Goal: Find specific page/section: Find specific page/section

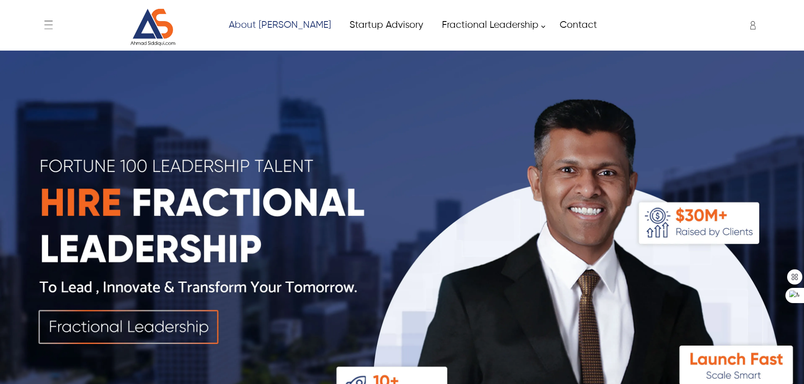
click at [270, 23] on link "About [PERSON_NAME]" at bounding box center [279, 25] width 121 height 19
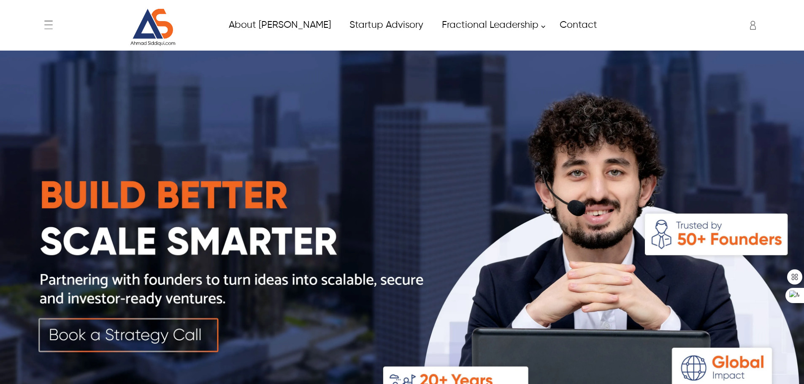
click at [747, 30] on icon "Enter to Open SignUp and Register OverLay" at bounding box center [752, 25] width 17 height 17
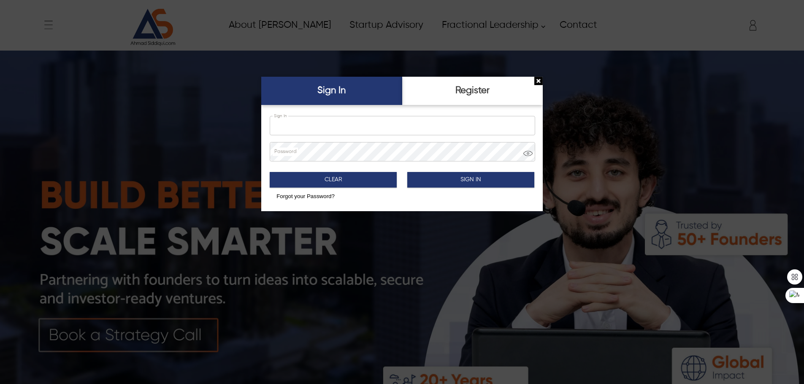
type input "**********"
click at [450, 181] on button "Sign In" at bounding box center [470, 180] width 127 height 16
type input "*****"
type input "**********"
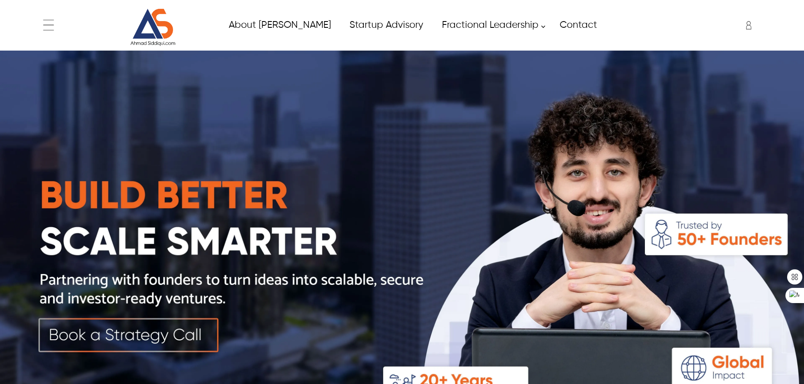
click at [45, 24] on div "← Menu Home About Ahmad Fractional Leadership Fractional CIO Fractional CISO Fr…" at bounding box center [402, 25] width 724 height 42
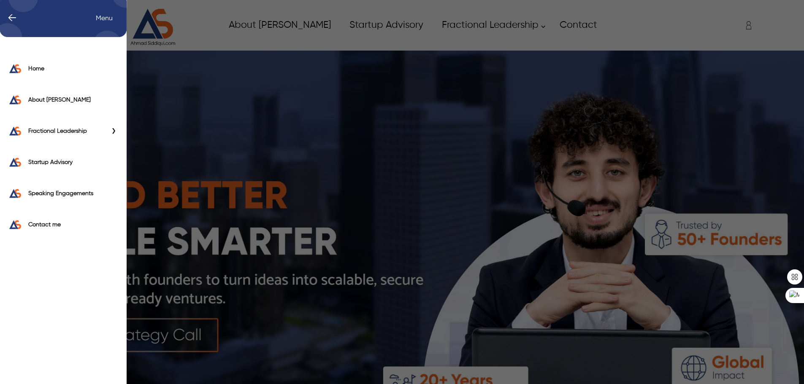
click at [14, 18] on span "←" at bounding box center [7, 18] width 17 height 8
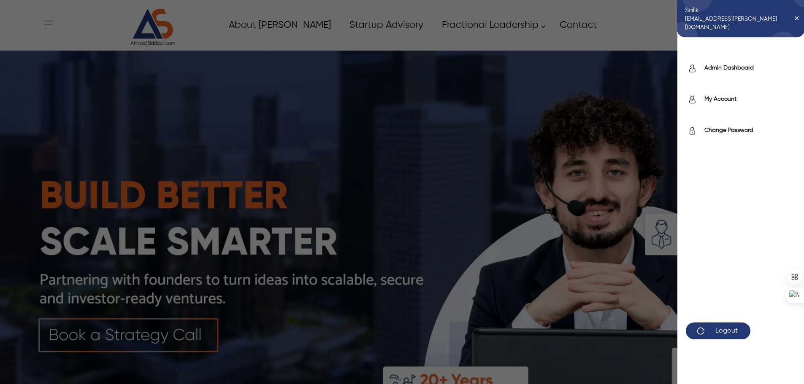
click at [743, 21] on div "Salik salik.arain@itverticals.com ✕ Admin Dashboard My Account Change Password …" at bounding box center [694, 25] width 139 height 21
click at [740, 63] on div "Admin Dashboard" at bounding box center [740, 70] width 127 height 31
click at [739, 67] on label "Admin Dashboard" at bounding box center [749, 68] width 91 height 8
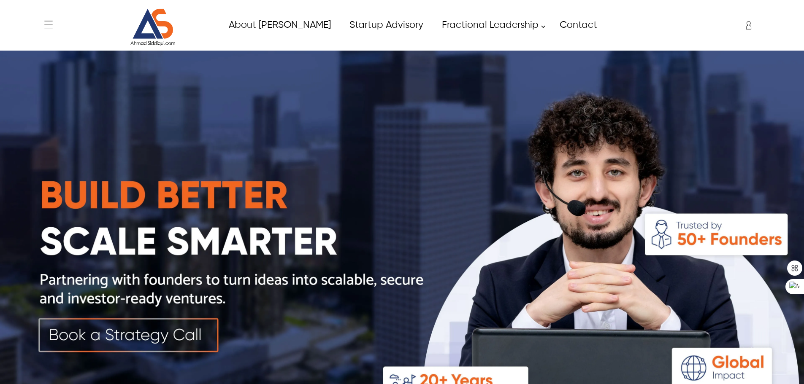
click at [93, 33] on div "← Menu Home About Ahmad Fractional Leadership Fractional CIO Fractional CISO Fr…" at bounding box center [402, 25] width 724 height 42
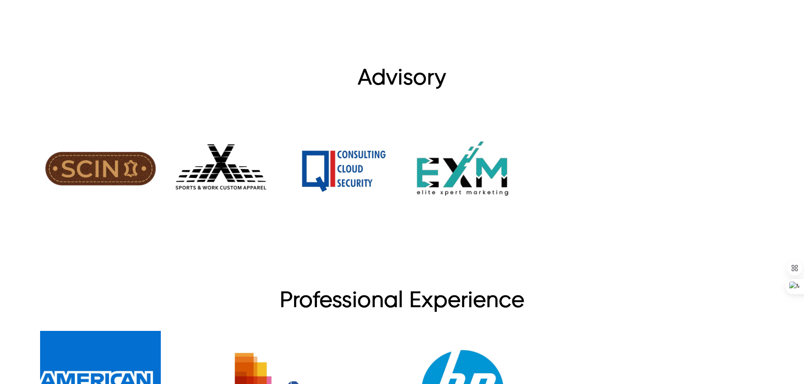
scroll to position [1393, 0]
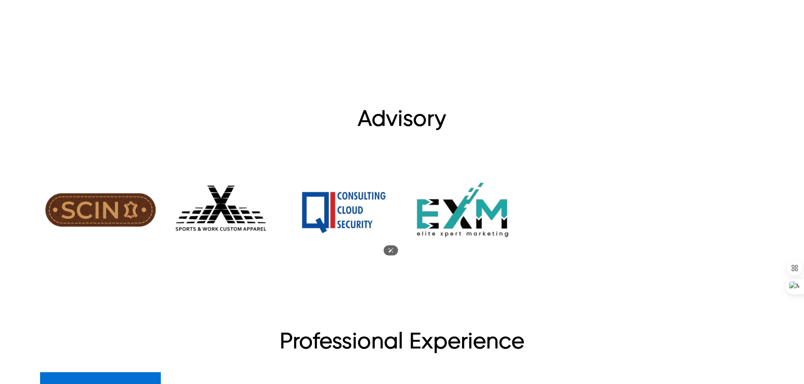
click at [332, 209] on img at bounding box center [341, 210] width 121 height 121
click at [335, 183] on img at bounding box center [341, 210] width 121 height 121
click at [357, 119] on h1 "Advisory" at bounding box center [402, 122] width 724 height 30
drag, startPoint x: 373, startPoint y: 113, endPoint x: 467, endPoint y: 116, distance: 94.2
click at [466, 117] on h1 "Advisory" at bounding box center [402, 122] width 724 height 30
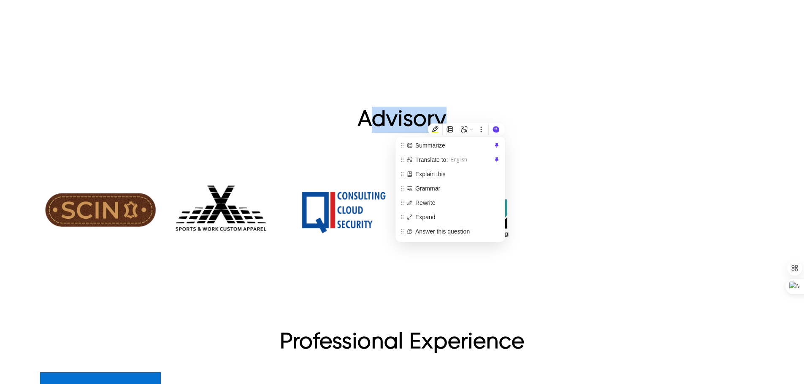
click at [475, 116] on h1 "Advisory" at bounding box center [402, 122] width 724 height 30
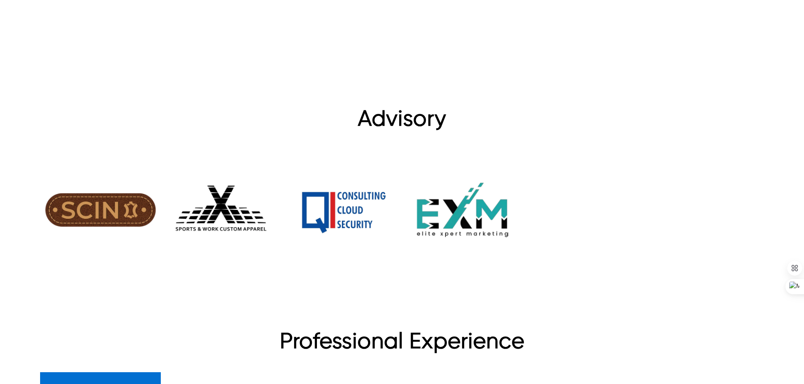
click at [474, 82] on div "Advisory" at bounding box center [402, 192] width 804 height 223
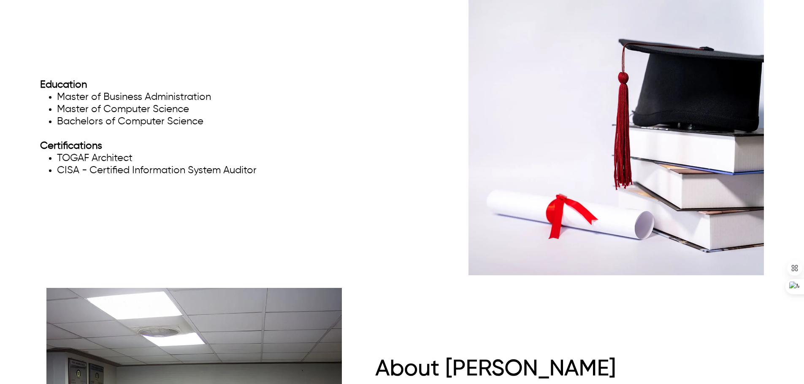
scroll to position [1941, 0]
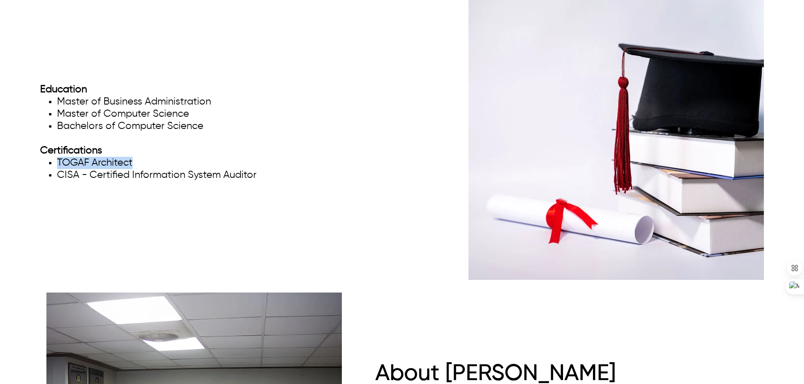
drag, startPoint x: 137, startPoint y: 148, endPoint x: 57, endPoint y: 153, distance: 79.5
click at [57, 157] on li "TOGAF Architect" at bounding box center [157, 163] width 200 height 12
copy li "TOGAF Architect"
click at [77, 231] on div "Education Master of Business Administration Master of Computer Science Bachelor…" at bounding box center [402, 132] width 724 height 295
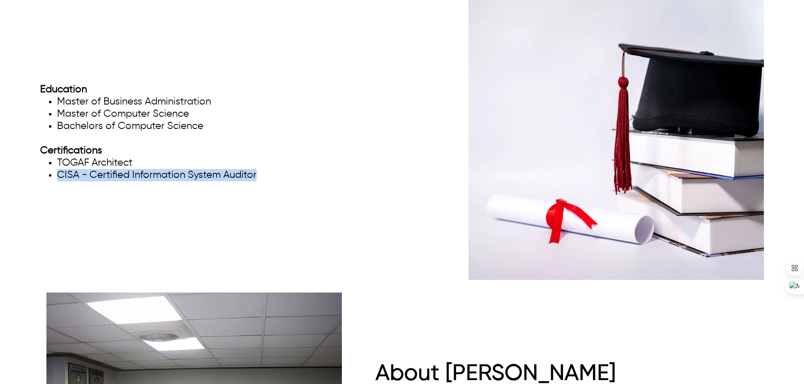
drag, startPoint x: 55, startPoint y: 160, endPoint x: 280, endPoint y: 166, distance: 225.4
click at [280, 166] on div "Education Master of Business Administration Master of Computer Science Bachelor…" at bounding box center [237, 132] width 395 height 115
copy li "CISA - Certified Information System Auditor"
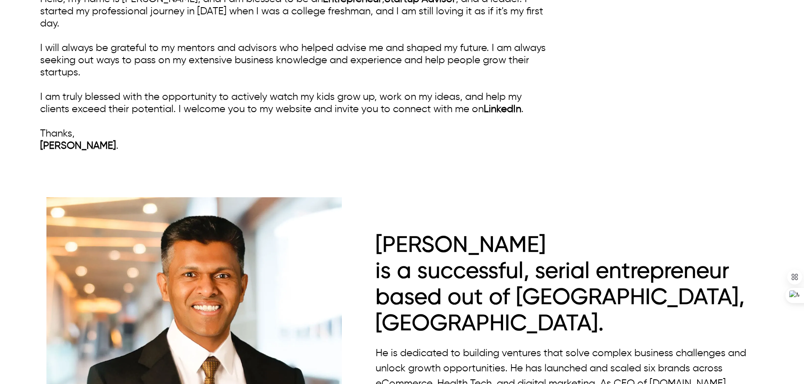
scroll to position [717, 0]
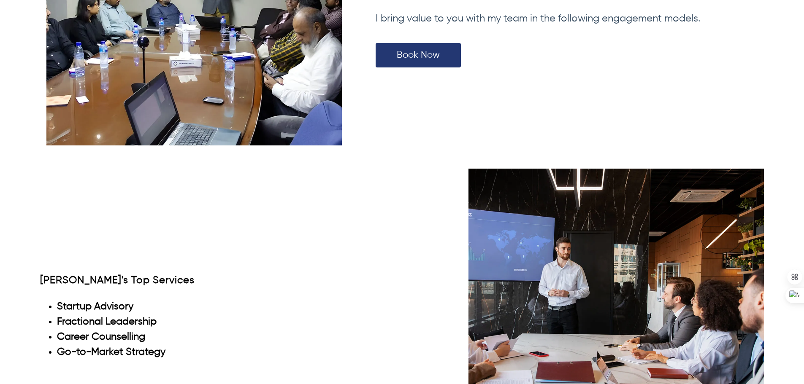
scroll to position [2574, 0]
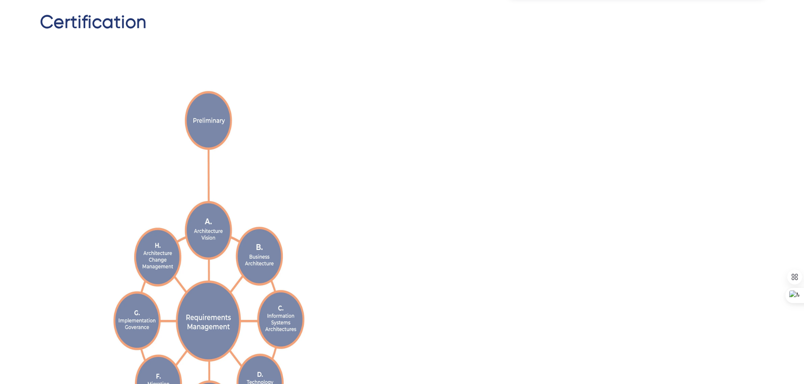
scroll to position [3161, 0]
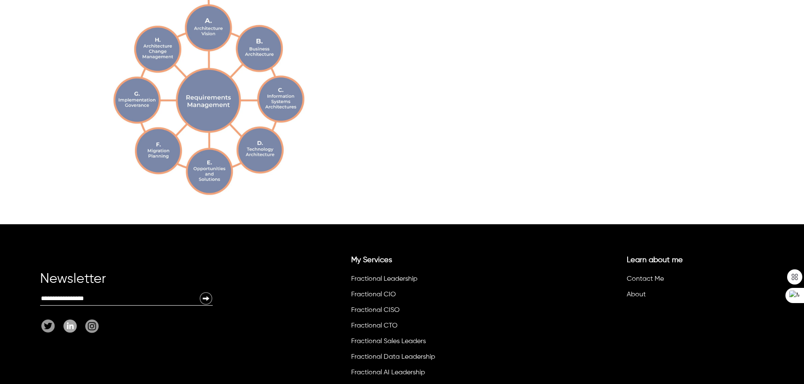
scroll to position [3266, 0]
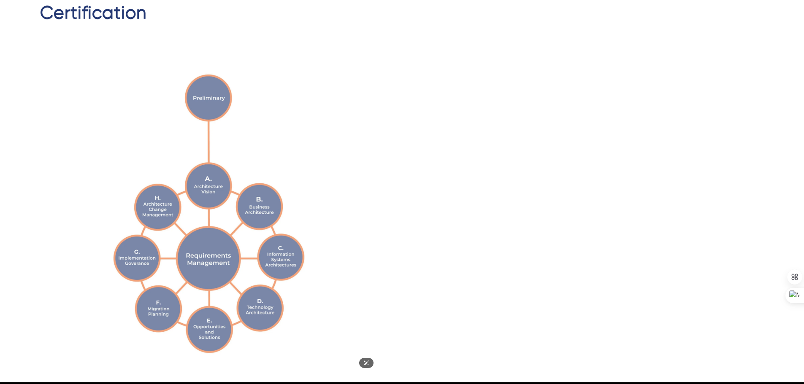
click at [266, 216] on img at bounding box center [209, 214] width 338 height 338
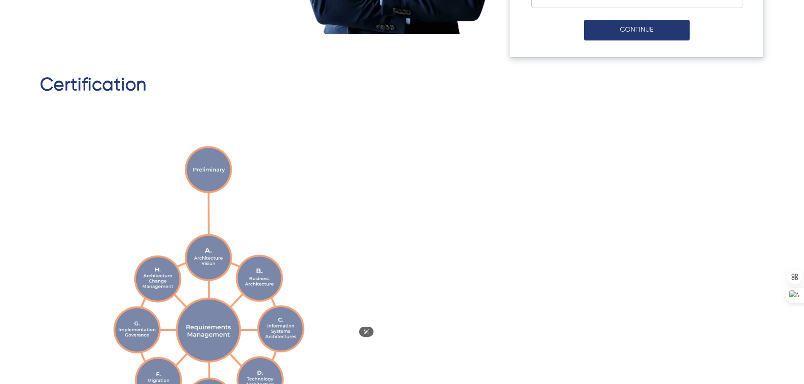
scroll to position [3181, 0]
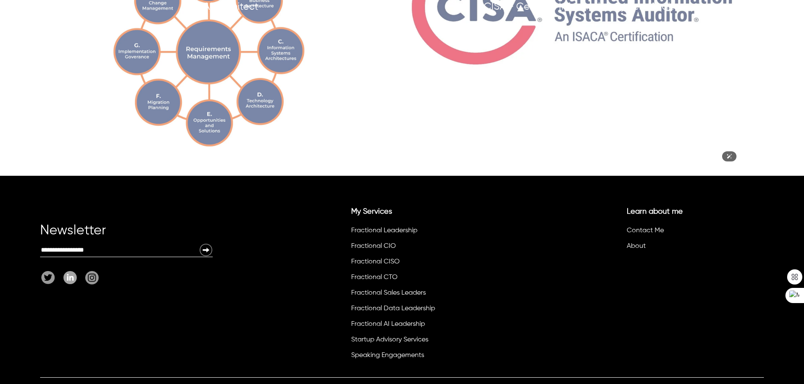
scroll to position [3262, 0]
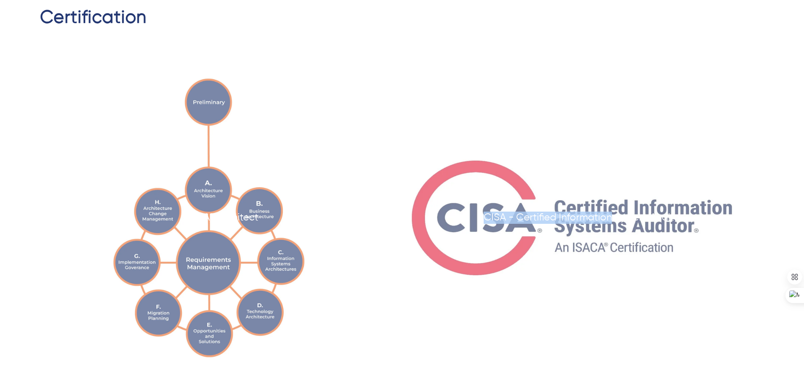
drag, startPoint x: 473, startPoint y: 213, endPoint x: 613, endPoint y: 202, distance: 139.7
click at [612, 212] on p "CISA - Certified Information System Auditor" at bounding box center [583, 218] width 361 height 12
click at [759, 198] on div at bounding box center [583, 218] width 361 height 338
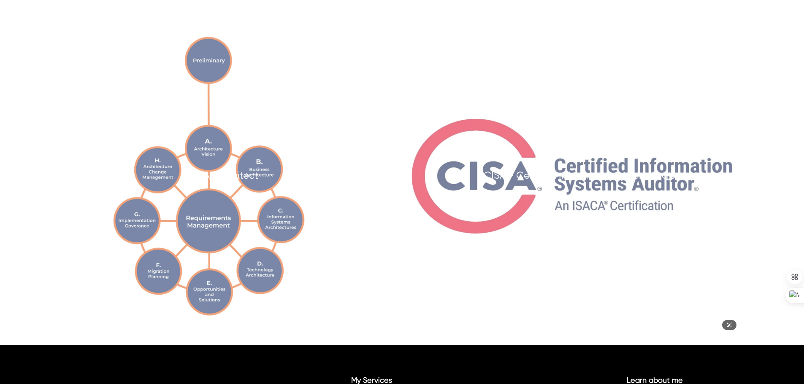
scroll to position [3304, 0]
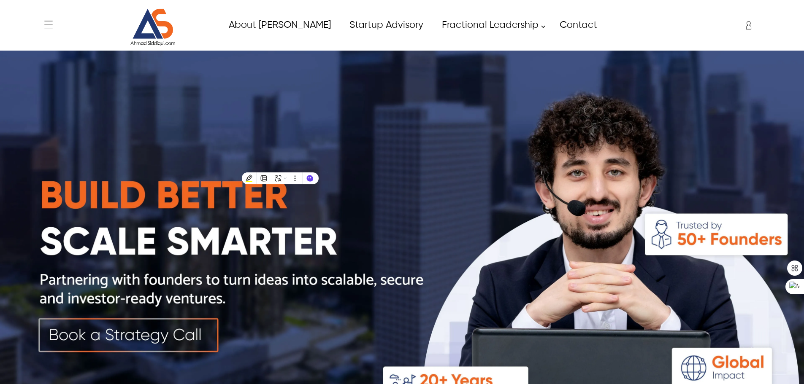
scroll to position [1941, 0]
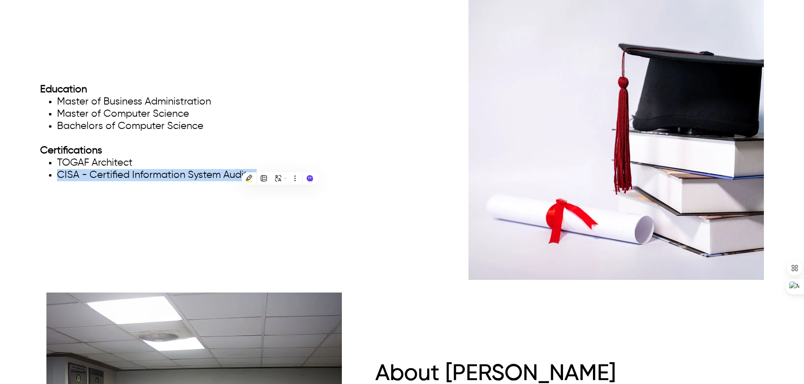
click at [125, 197] on div "Education Master of Business Administration Master of Computer Science Bachelor…" at bounding box center [402, 132] width 724 height 295
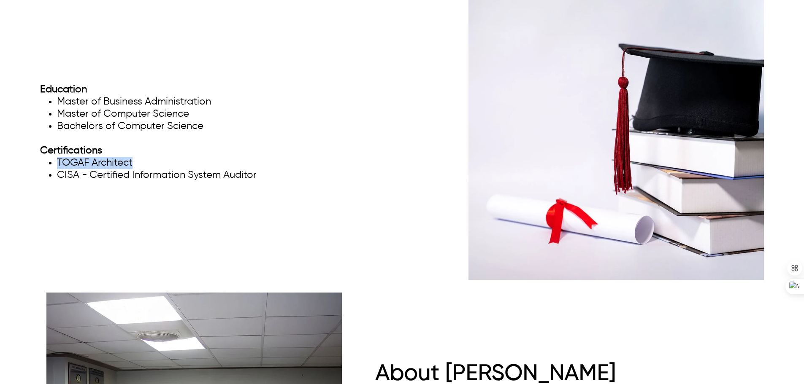
drag, startPoint x: 137, startPoint y: 149, endPoint x: 54, endPoint y: 150, distance: 82.7
click at [54, 157] on ul "TOGAF Architect CISA - Certified Information System Auditor" at bounding box center [148, 169] width 216 height 24
copy li "TOGAF Architect"
drag, startPoint x: 90, startPoint y: 202, endPoint x: 117, endPoint y: 195, distance: 27.8
click at [90, 202] on div "Education Master of Business Administration Master of Computer Science Bachelor…" at bounding box center [402, 132] width 724 height 295
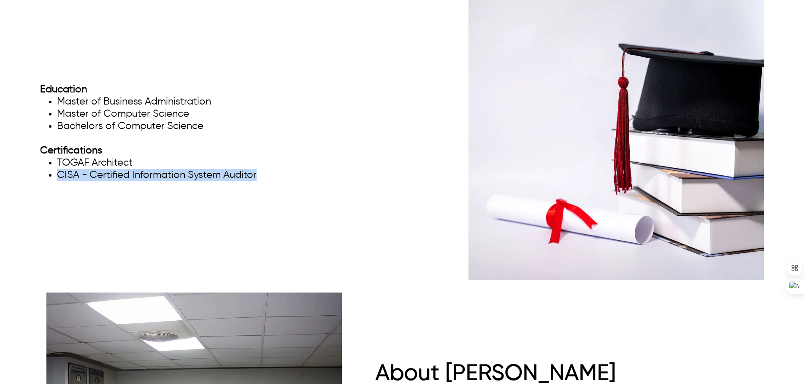
drag, startPoint x: 262, startPoint y: 161, endPoint x: 29, endPoint y: 158, distance: 232.5
click at [29, 158] on div "Education Master of Business Administration Master of Computer Science Bachelor…" at bounding box center [402, 132] width 804 height 295
copy li "CISA - Certified Information System Auditor"
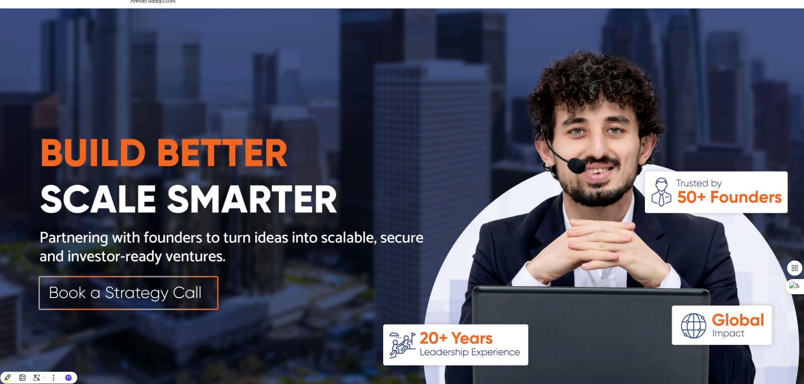
scroll to position [0, 0]
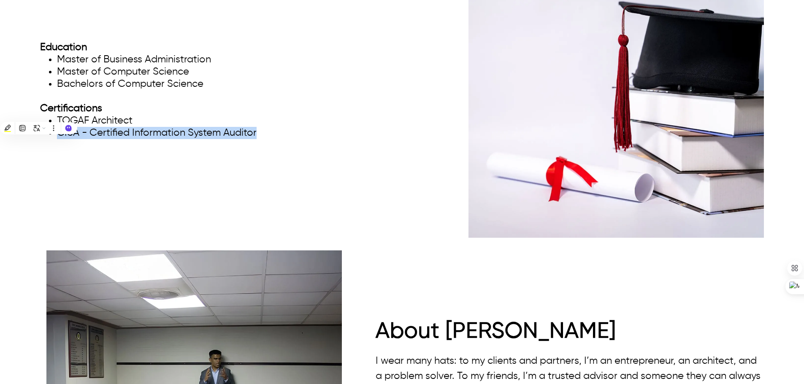
click at [292, 138] on div "Education Master of Business Administration Master of Computer Science Bachelor…" at bounding box center [237, 90] width 395 height 115
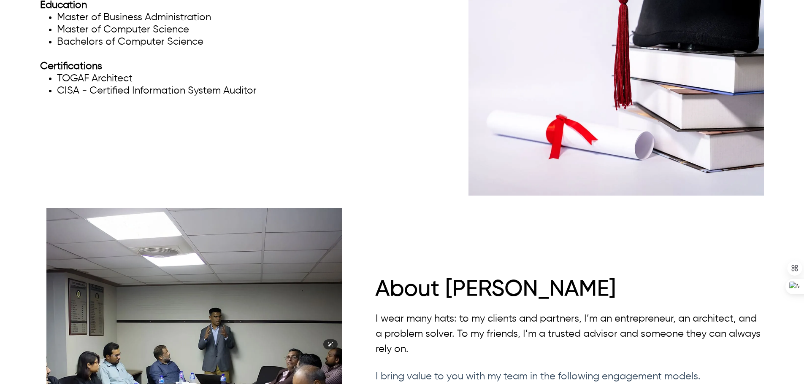
scroll to position [2363, 0]
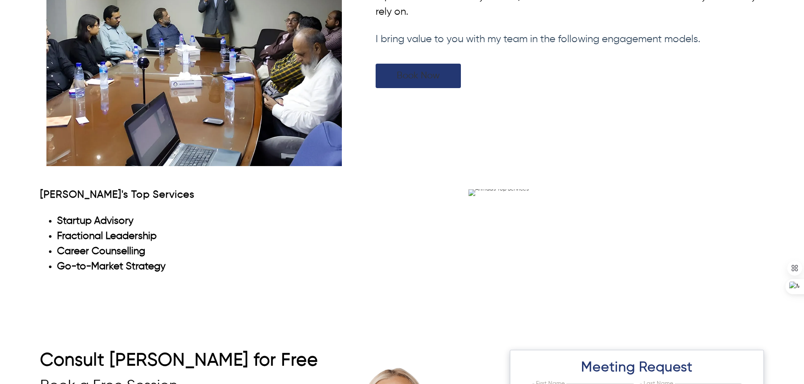
click at [405, 65] on link "Book Now" at bounding box center [418, 76] width 85 height 24
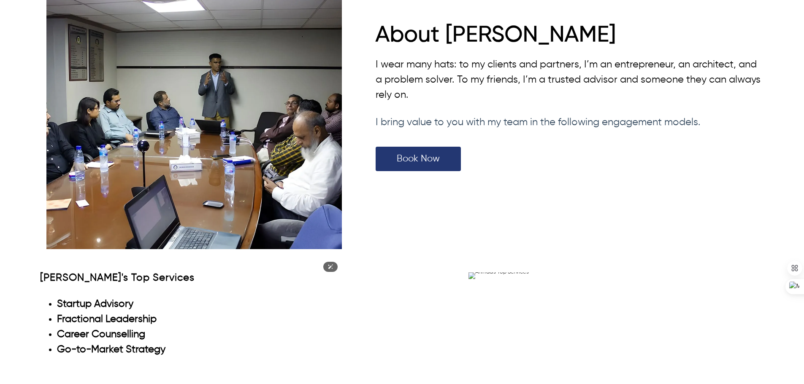
scroll to position [2239, 0]
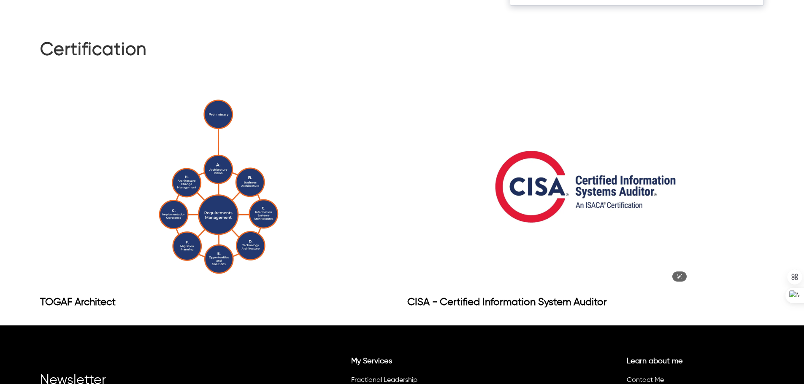
scroll to position [3232, 0]
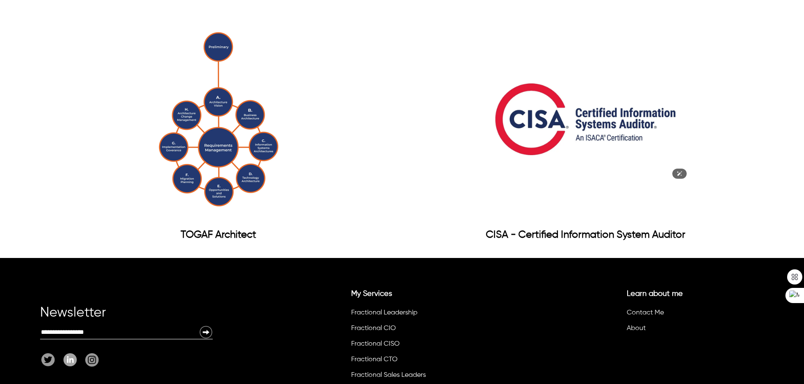
scroll to position [3232, 0]
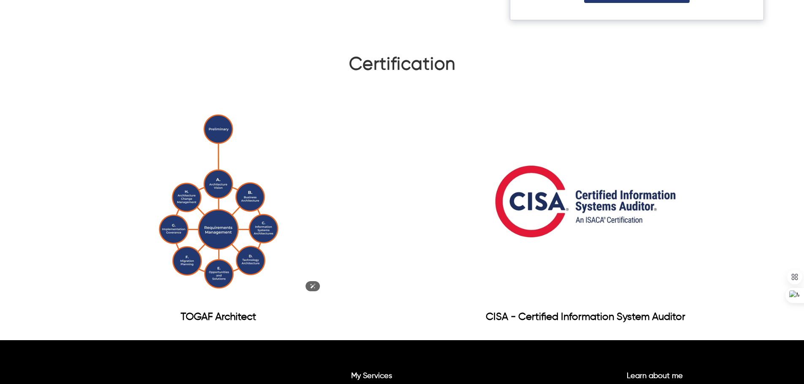
click at [192, 191] on img at bounding box center [218, 201] width 211 height 211
click at [536, 179] on img at bounding box center [585, 201] width 211 height 211
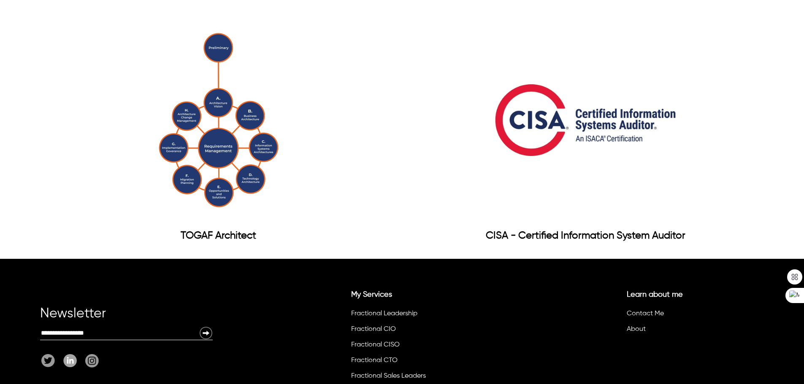
scroll to position [3316, 0]
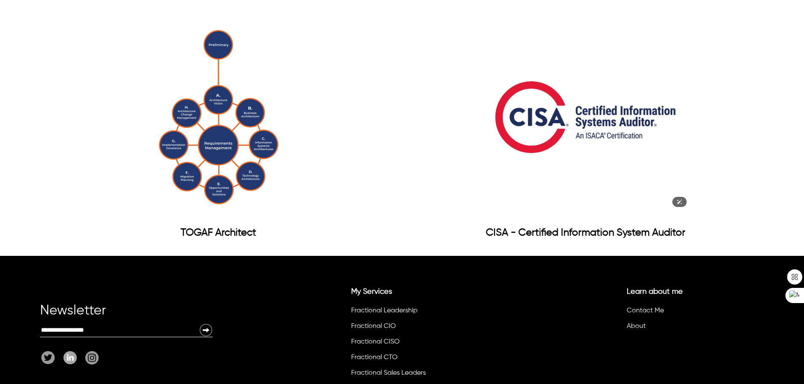
click at [506, 148] on img at bounding box center [585, 117] width 211 height 211
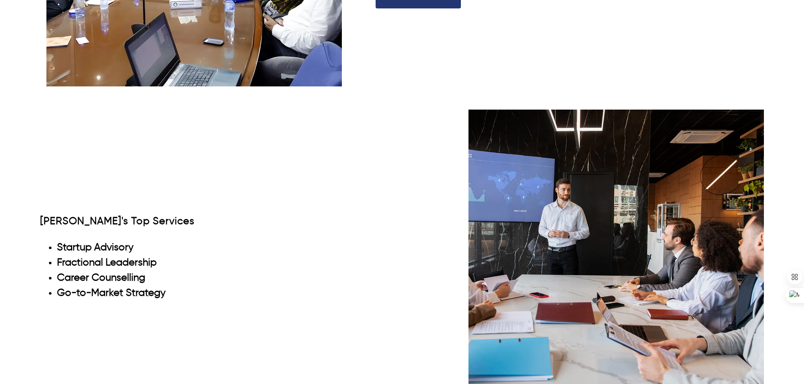
scroll to position [2363, 0]
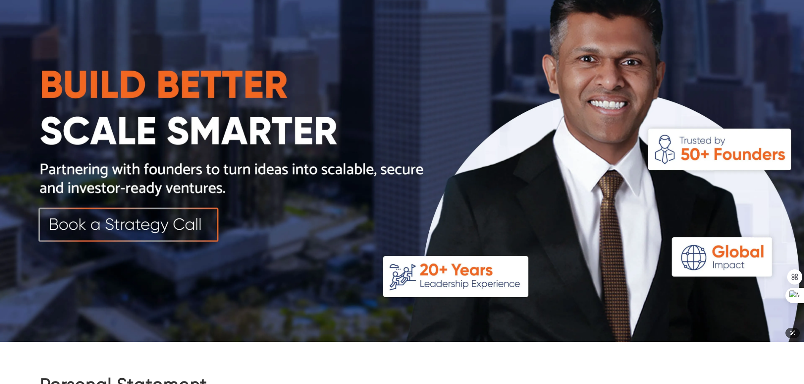
click at [182, 214] on img at bounding box center [402, 141] width 804 height 402
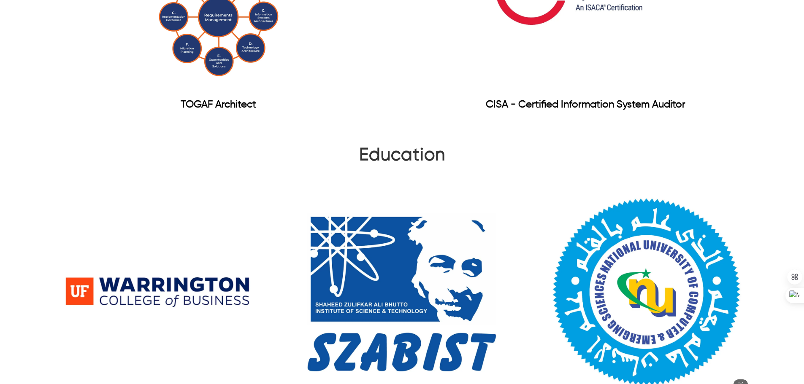
scroll to position [961, 0]
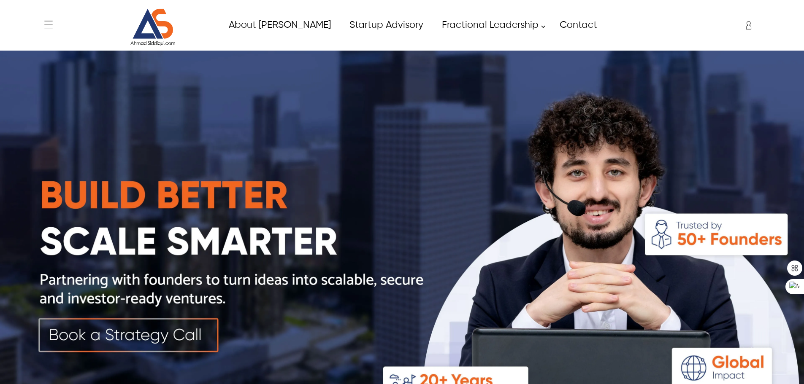
scroll to position [2239, 0]
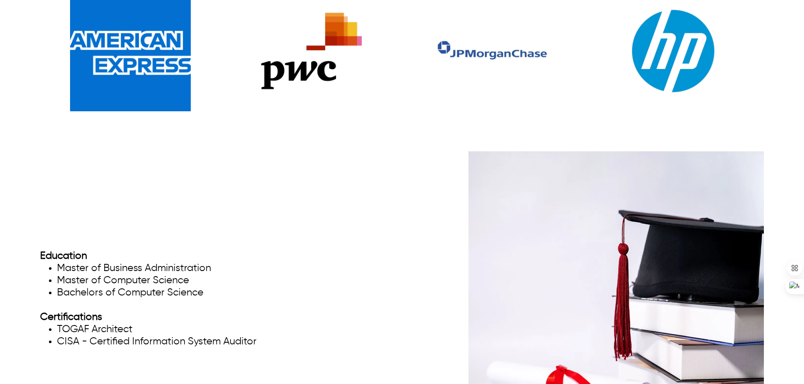
scroll to position [1733, 0]
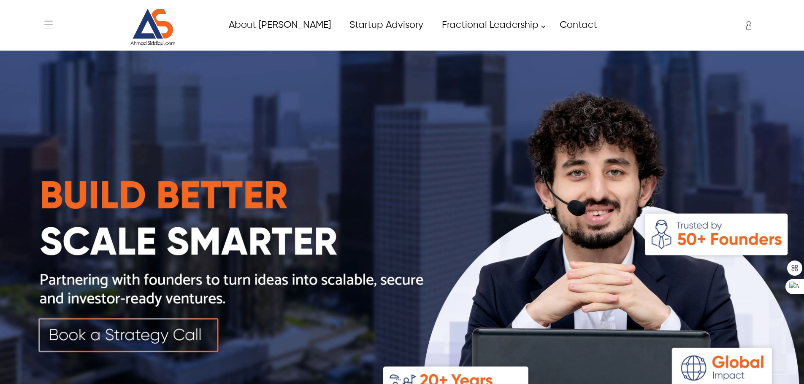
scroll to position [1733, 0]
